Goal: Navigation & Orientation: Find specific page/section

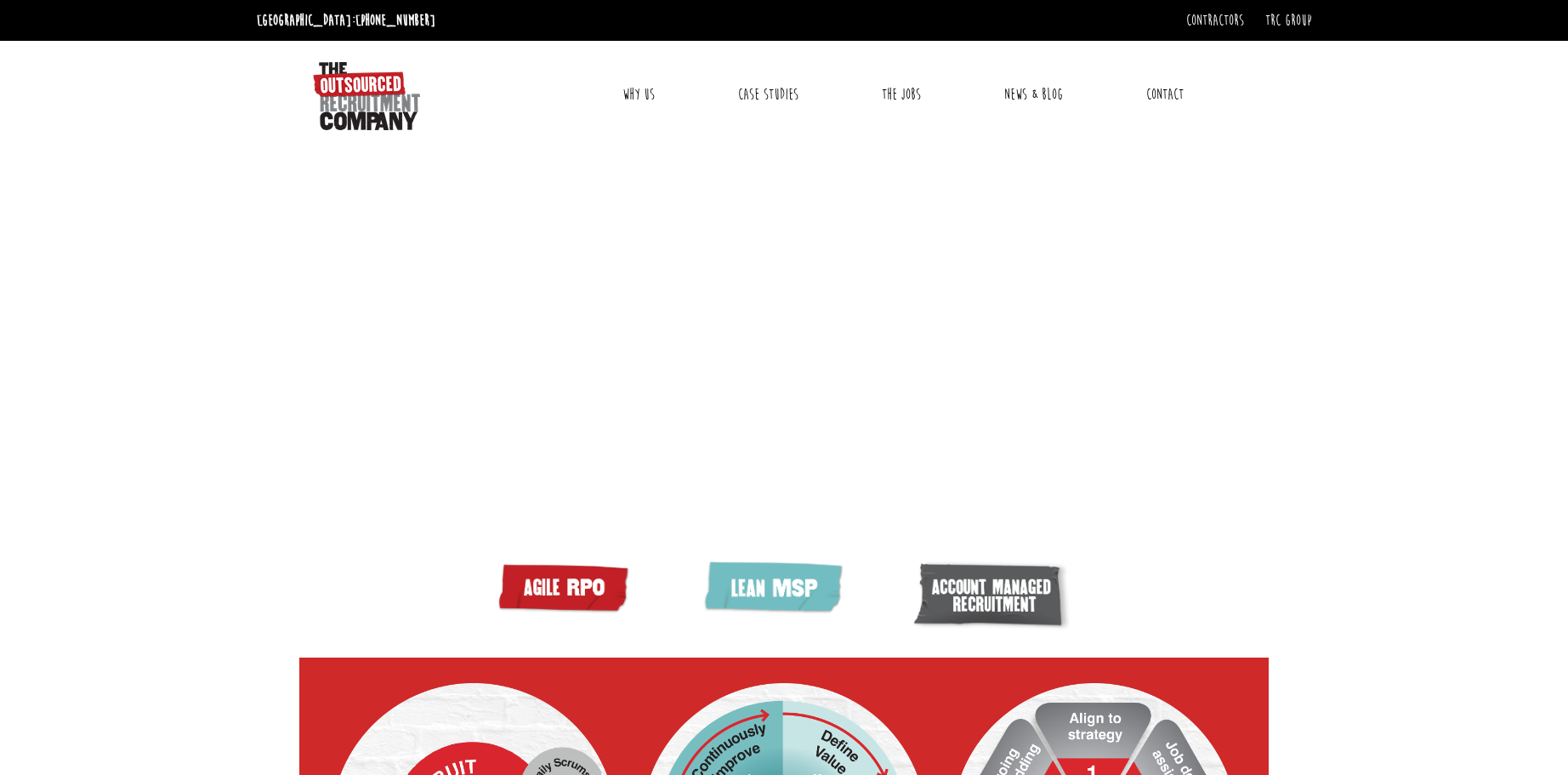
click at [634, 88] on link "Why Us" at bounding box center [638, 94] width 58 height 42
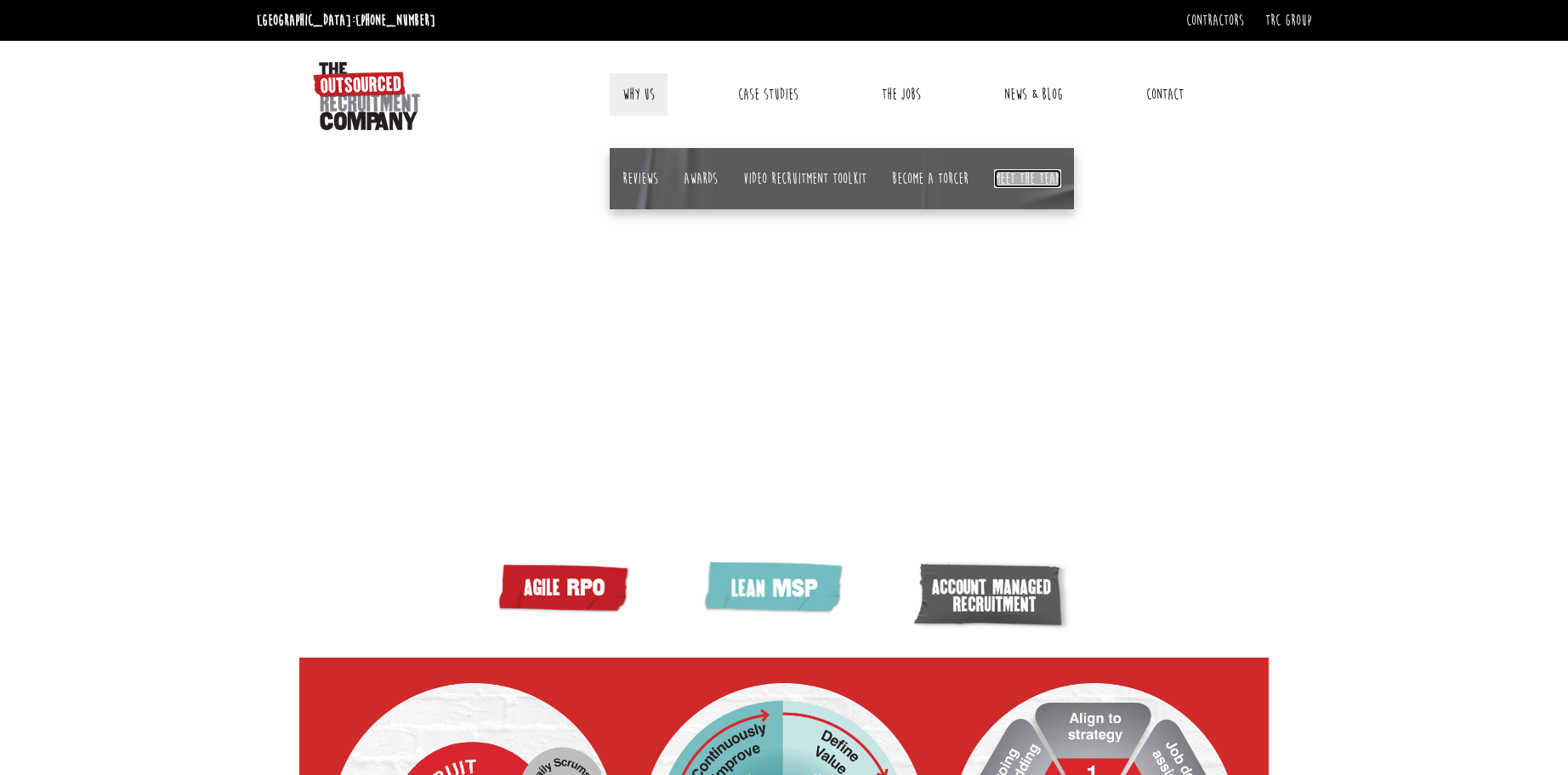
click at [1030, 179] on link "Meet the team" at bounding box center [1027, 178] width 68 height 19
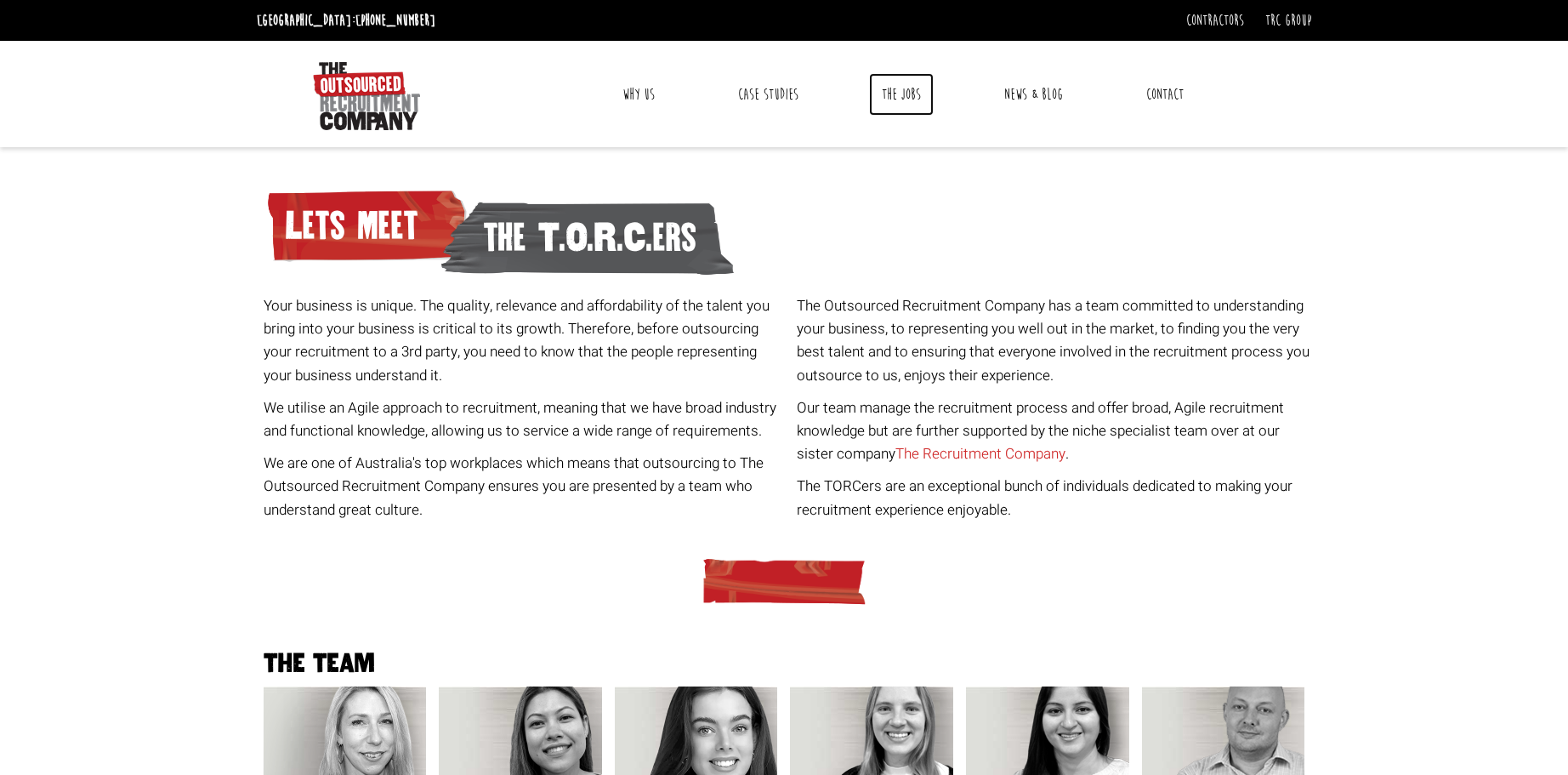
click at [900, 82] on link "The Jobs" at bounding box center [900, 94] width 65 height 42
